Goal: Transaction & Acquisition: Purchase product/service

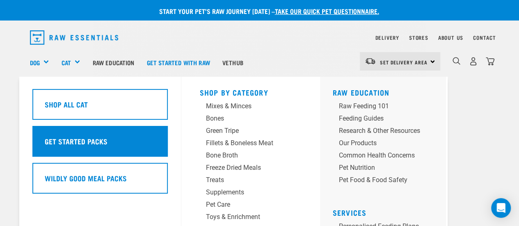
click at [83, 139] on h5 "Get Started Packs" at bounding box center [75, 141] width 63 height 11
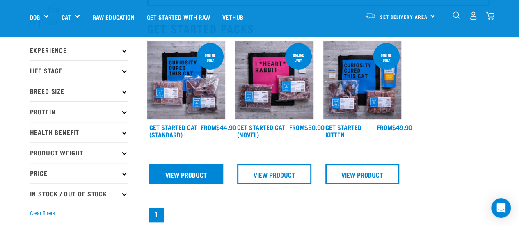
scroll to position [82, 0]
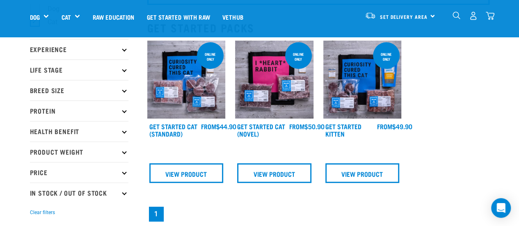
click at [190, 102] on img at bounding box center [186, 80] width 78 height 78
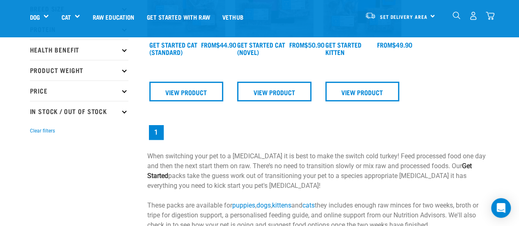
scroll to position [164, 0]
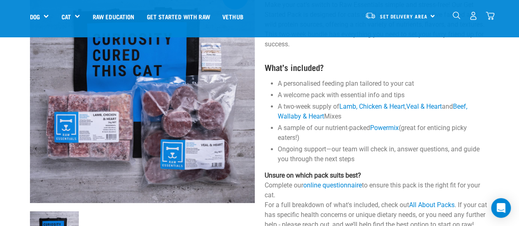
scroll to position [41, 0]
